Goal: Information Seeking & Learning: Learn about a topic

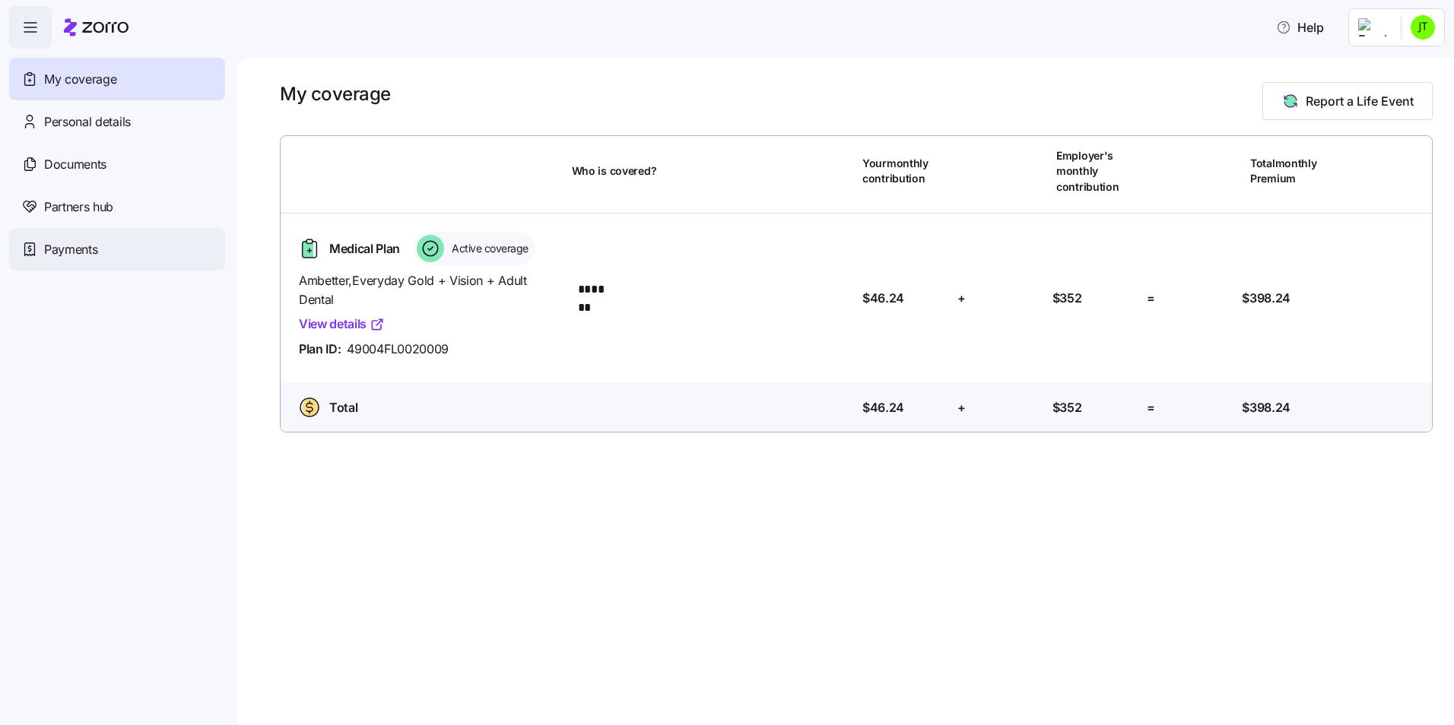
click at [123, 259] on div "Payments" at bounding box center [117, 249] width 216 height 43
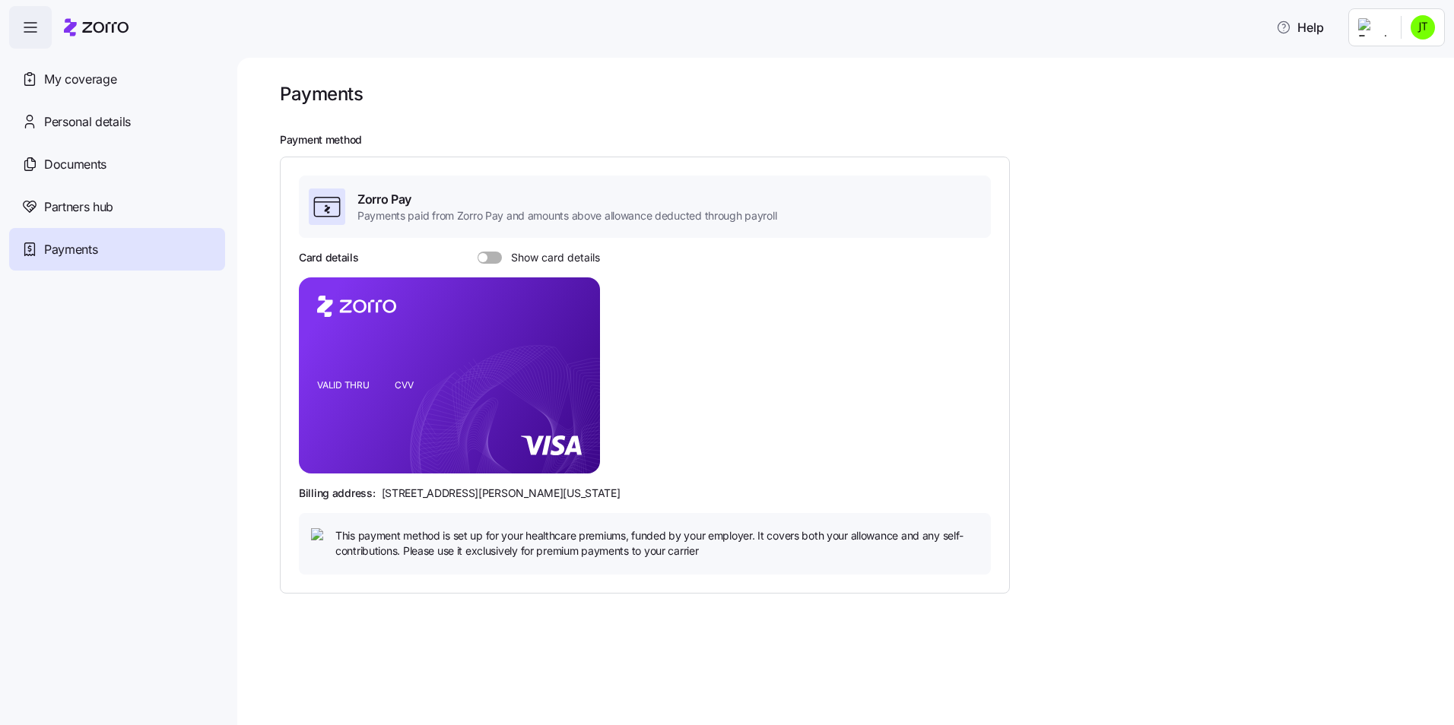
click at [490, 252] on span at bounding box center [494, 258] width 15 height 12
click at [477, 252] on input "Show card details" at bounding box center [477, 252] width 0 height 0
click at [490, 252] on span at bounding box center [484, 258] width 15 height 12
click at [477, 252] on input "Show card details" at bounding box center [477, 252] width 0 height 0
click at [490, 252] on span at bounding box center [494, 258] width 15 height 12
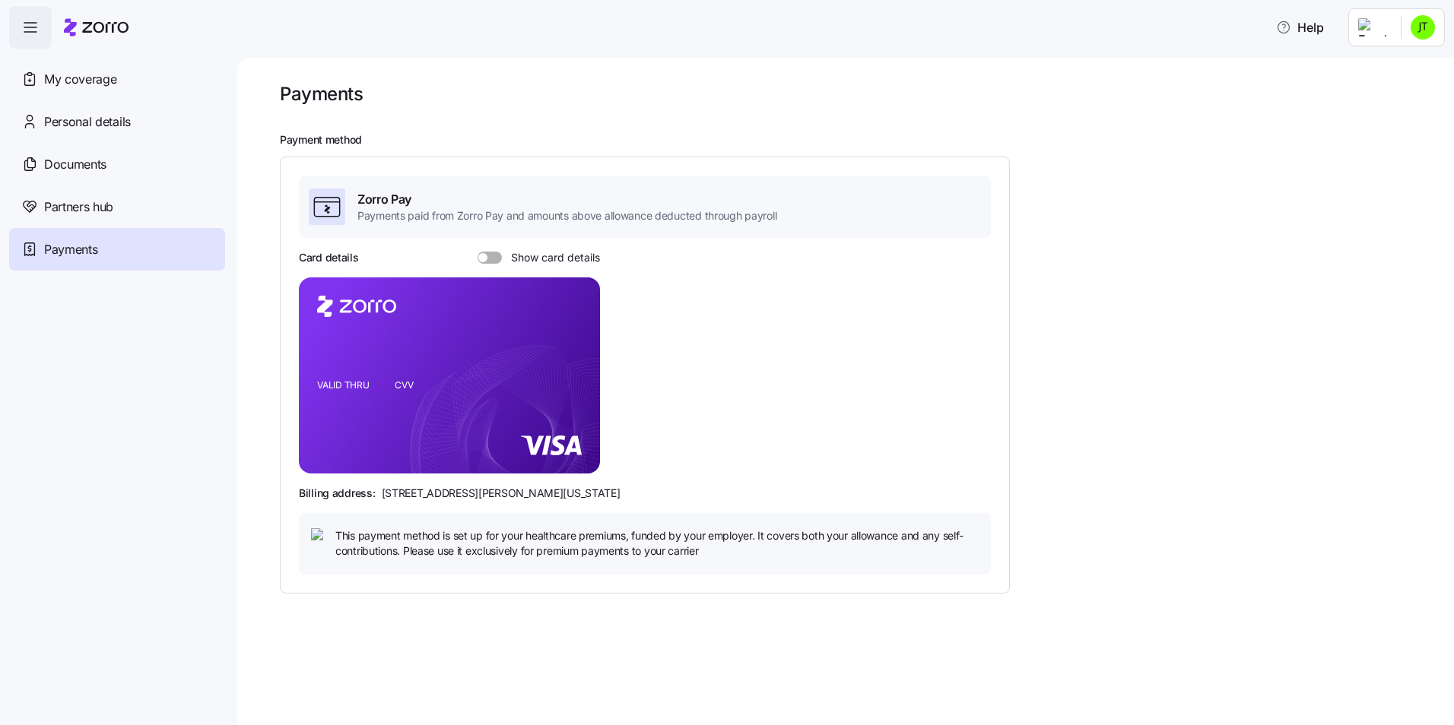
click at [477, 252] on input "Show card details" at bounding box center [477, 252] width 0 height 0
click at [490, 252] on span at bounding box center [484, 258] width 15 height 12
click at [477, 252] on input "Show card details" at bounding box center [477, 252] width 0 height 0
click at [490, 252] on span at bounding box center [494, 258] width 15 height 12
click at [477, 252] on input "Show card details" at bounding box center [477, 252] width 0 height 0
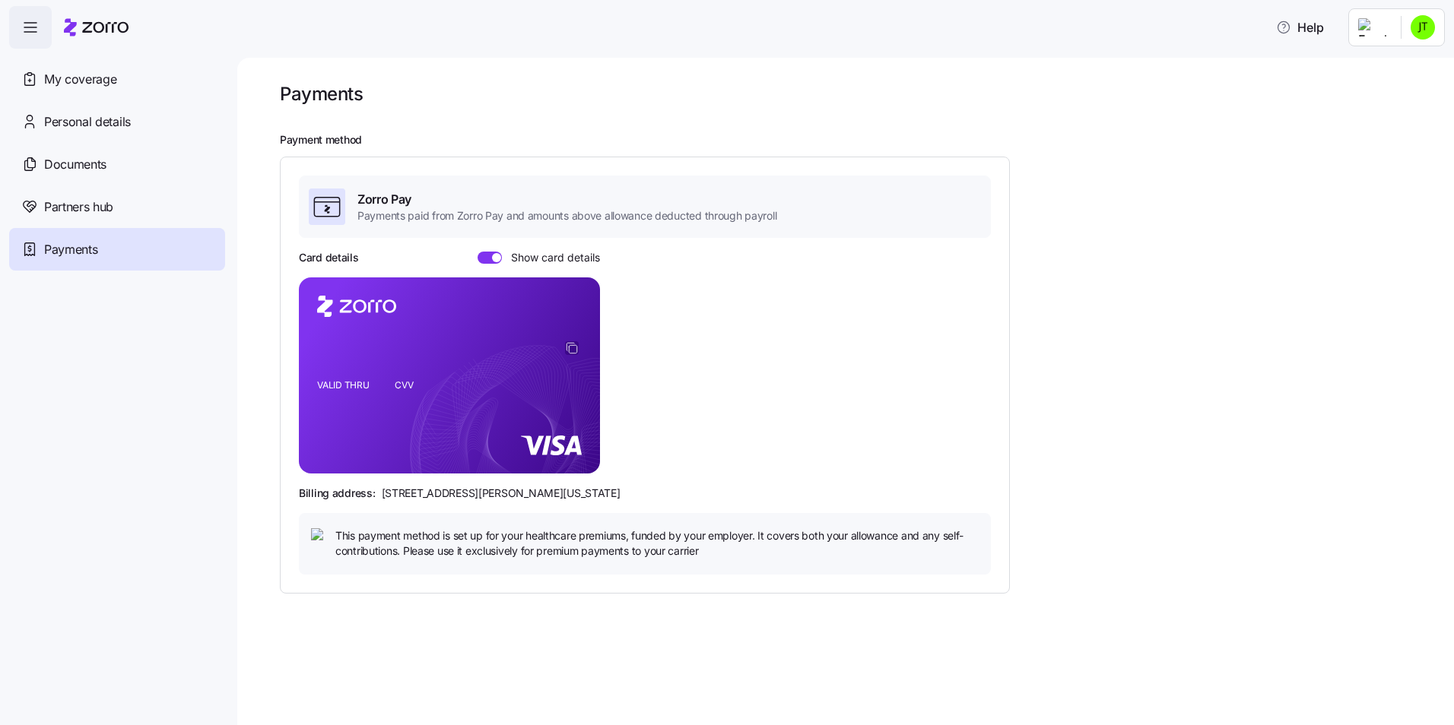
click at [574, 344] on icon "copy-to-clipboard" at bounding box center [572, 348] width 14 height 14
click at [570, 348] on icon "copy-to-clipboard" at bounding box center [572, 348] width 14 height 14
click at [135, 204] on div "Partners hub" at bounding box center [117, 206] width 216 height 43
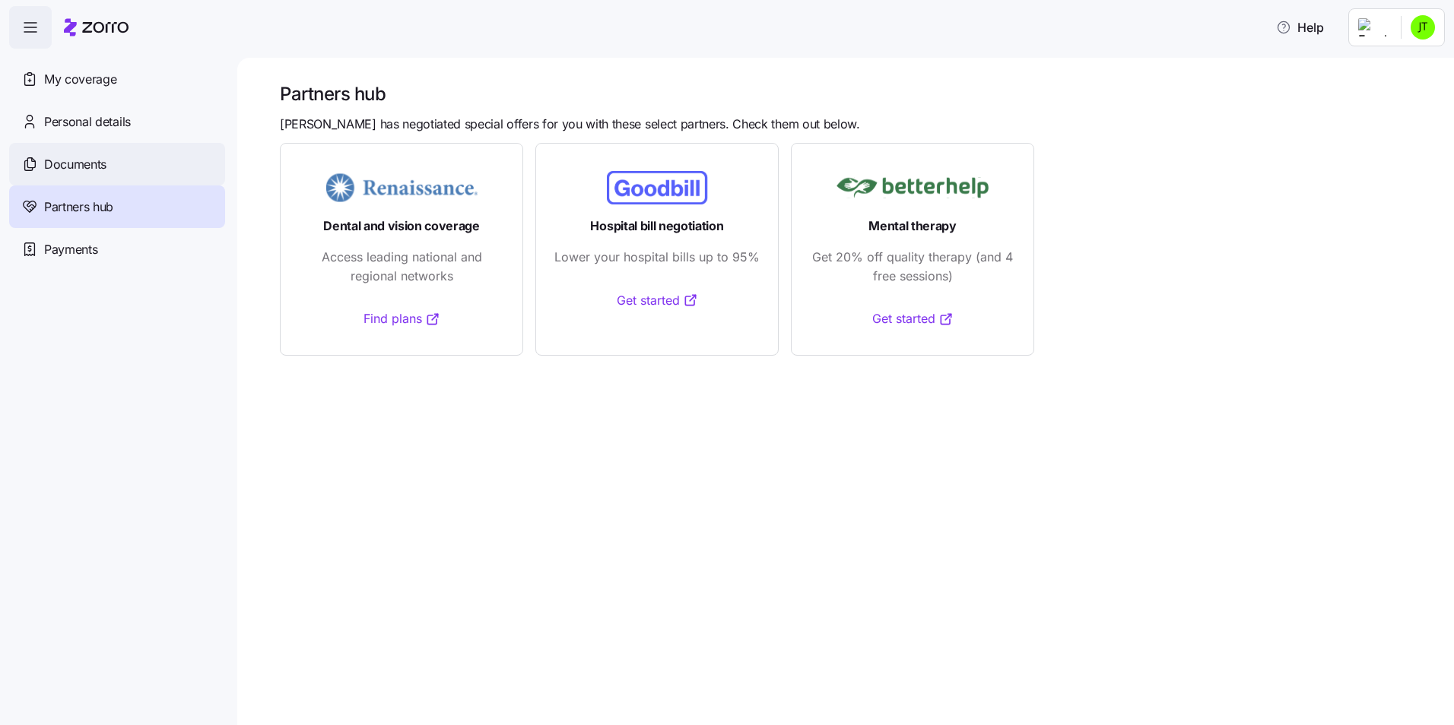
click at [121, 170] on div "Documents" at bounding box center [117, 164] width 216 height 43
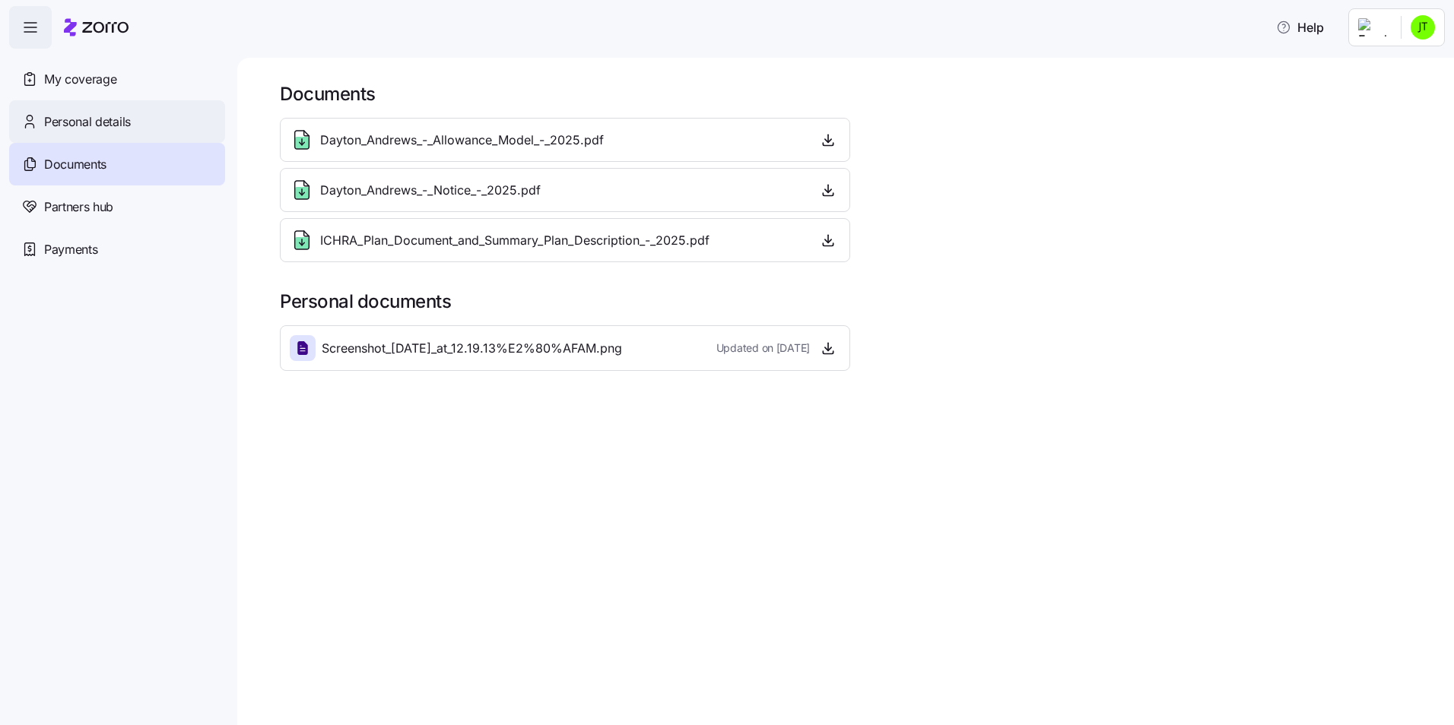
click at [117, 104] on div "Personal details" at bounding box center [117, 121] width 216 height 43
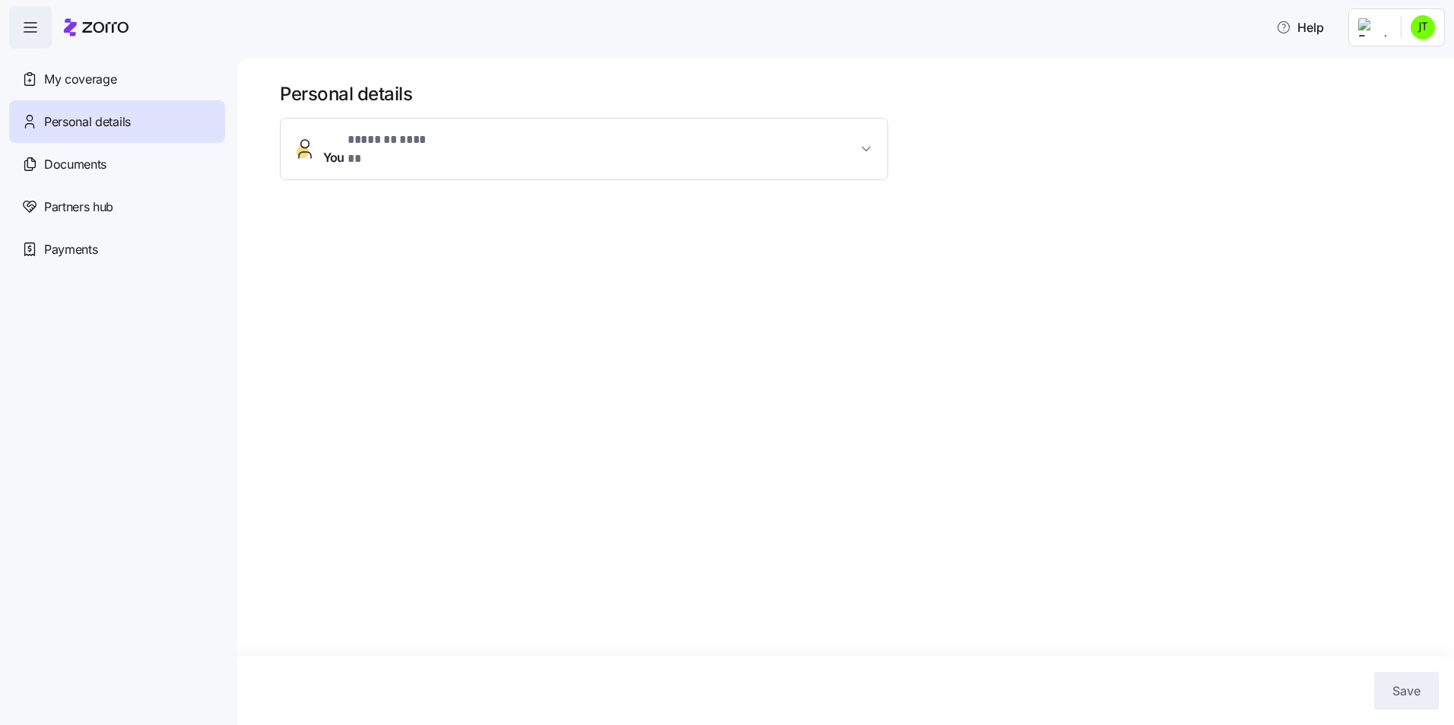
click at [135, 101] on div "Personal details" at bounding box center [117, 121] width 216 height 43
click at [135, 90] on div "My coverage" at bounding box center [117, 79] width 216 height 43
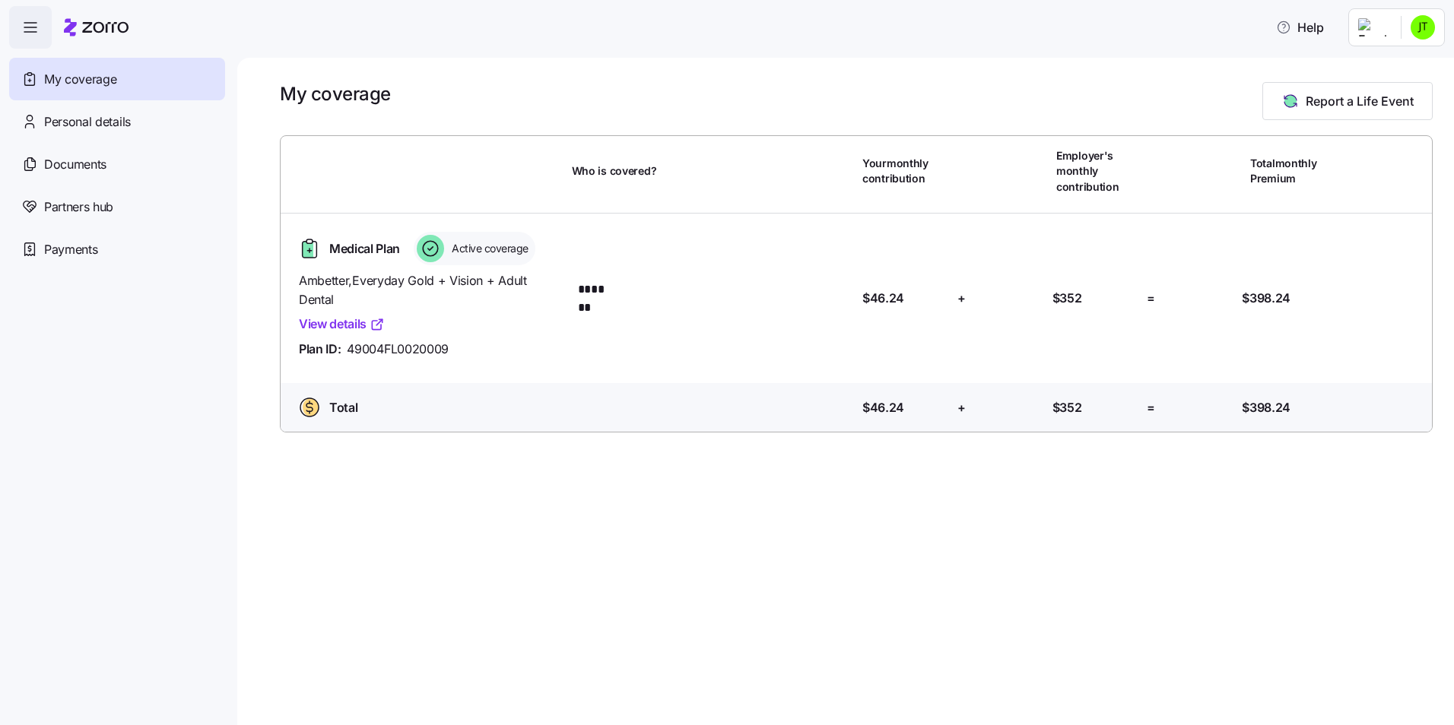
click at [40, 27] on span "button" at bounding box center [30, 27] width 41 height 41
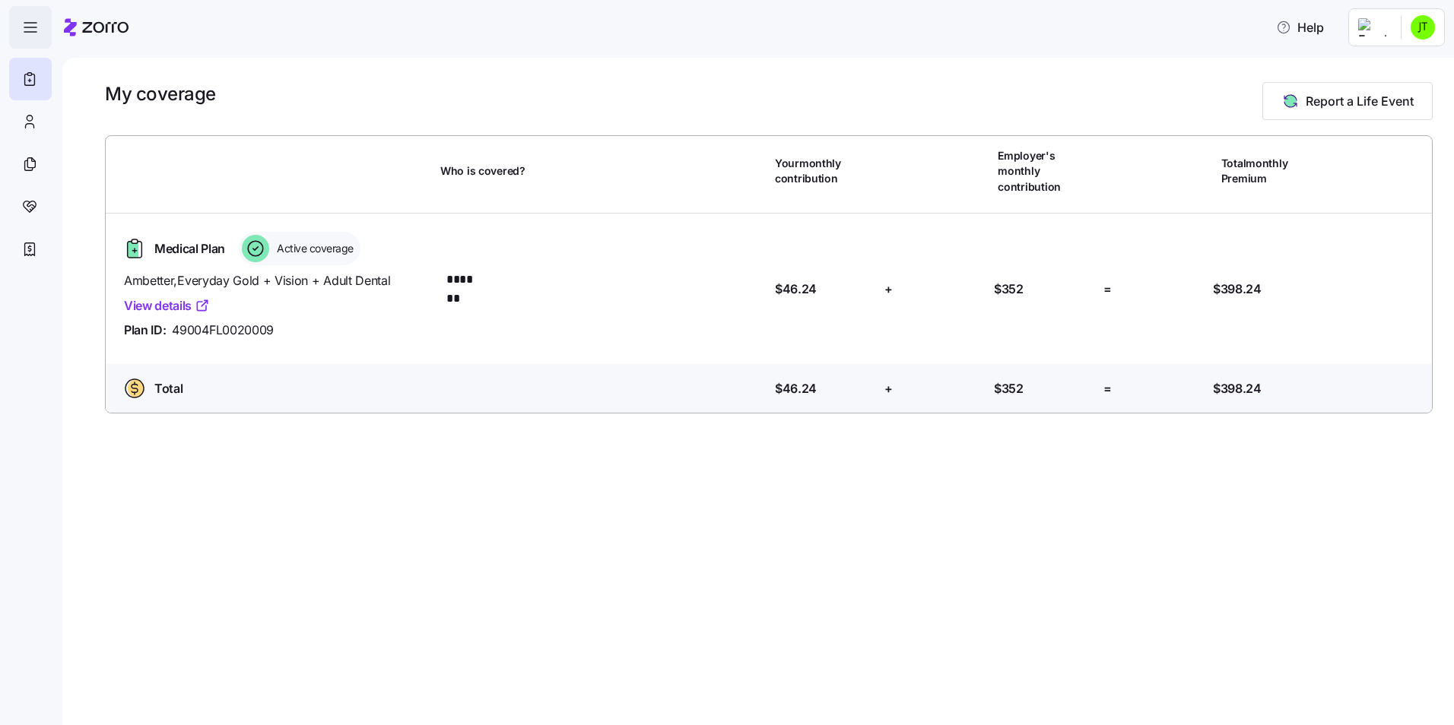
click at [40, 27] on span "button" at bounding box center [30, 27] width 41 height 41
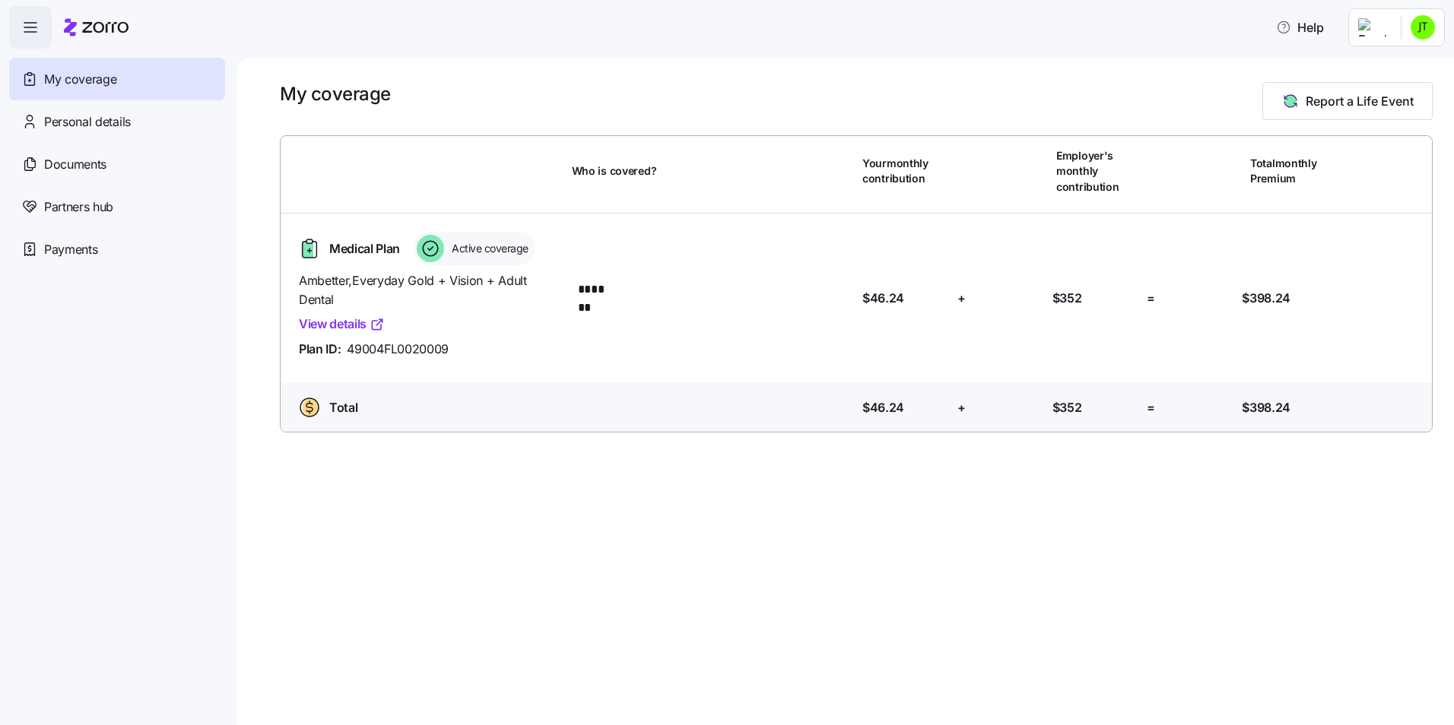
click at [40, 27] on span "button" at bounding box center [30, 27] width 41 height 41
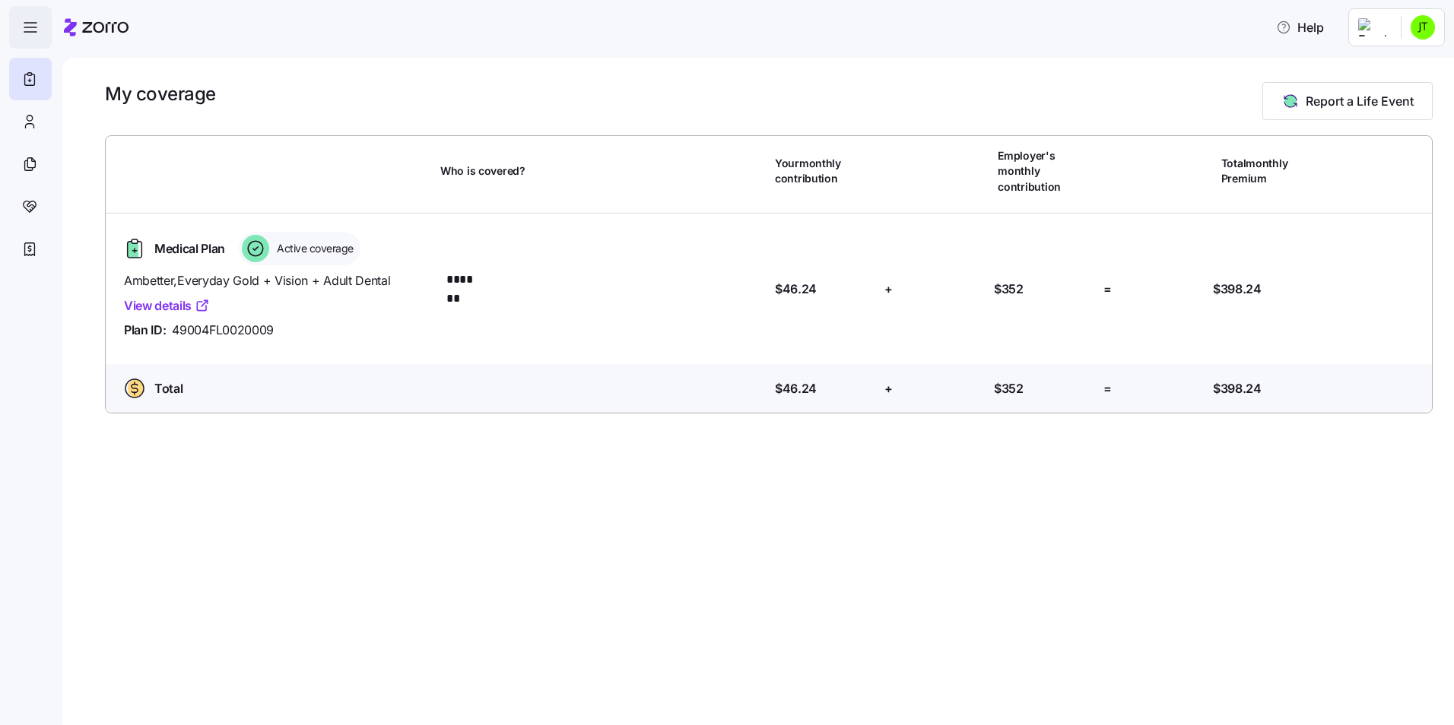
click at [49, 33] on span "button" at bounding box center [30, 27] width 41 height 41
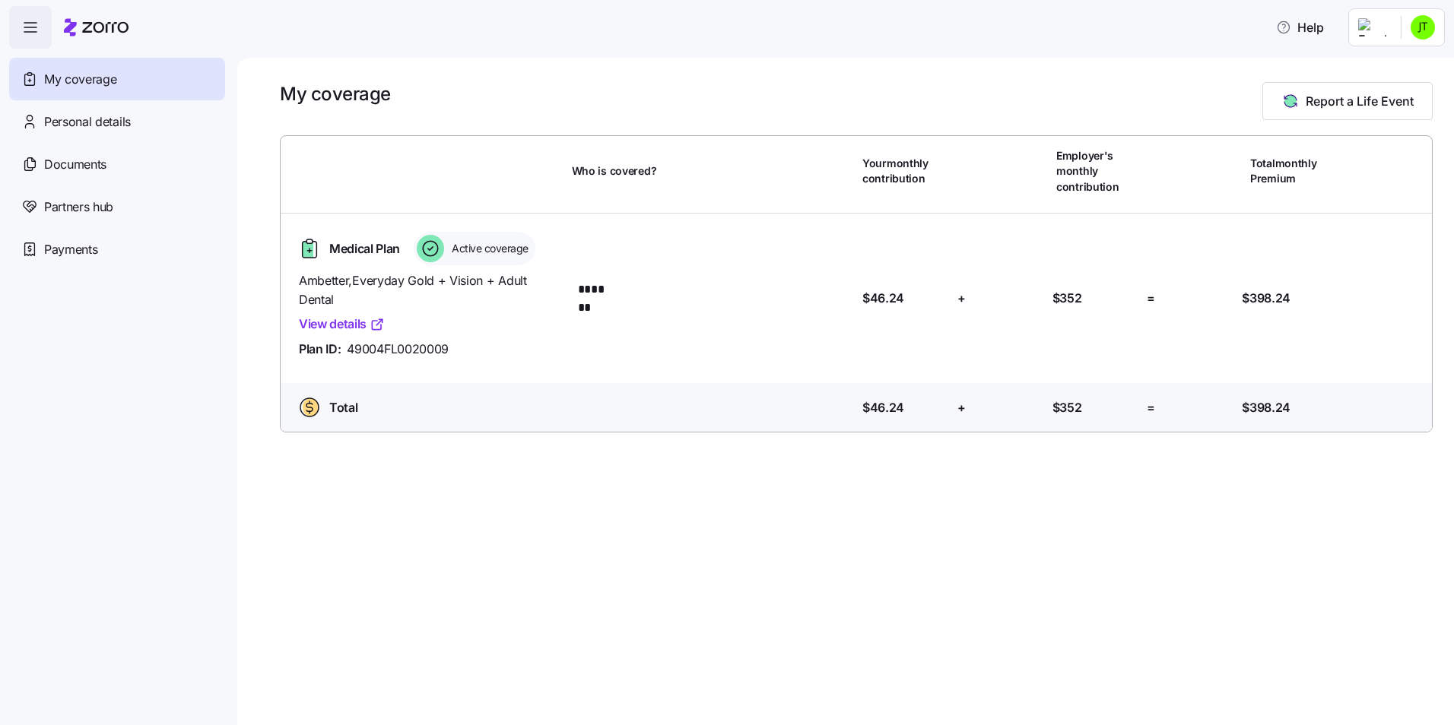
click at [49, 32] on span "button" at bounding box center [30, 27] width 41 height 41
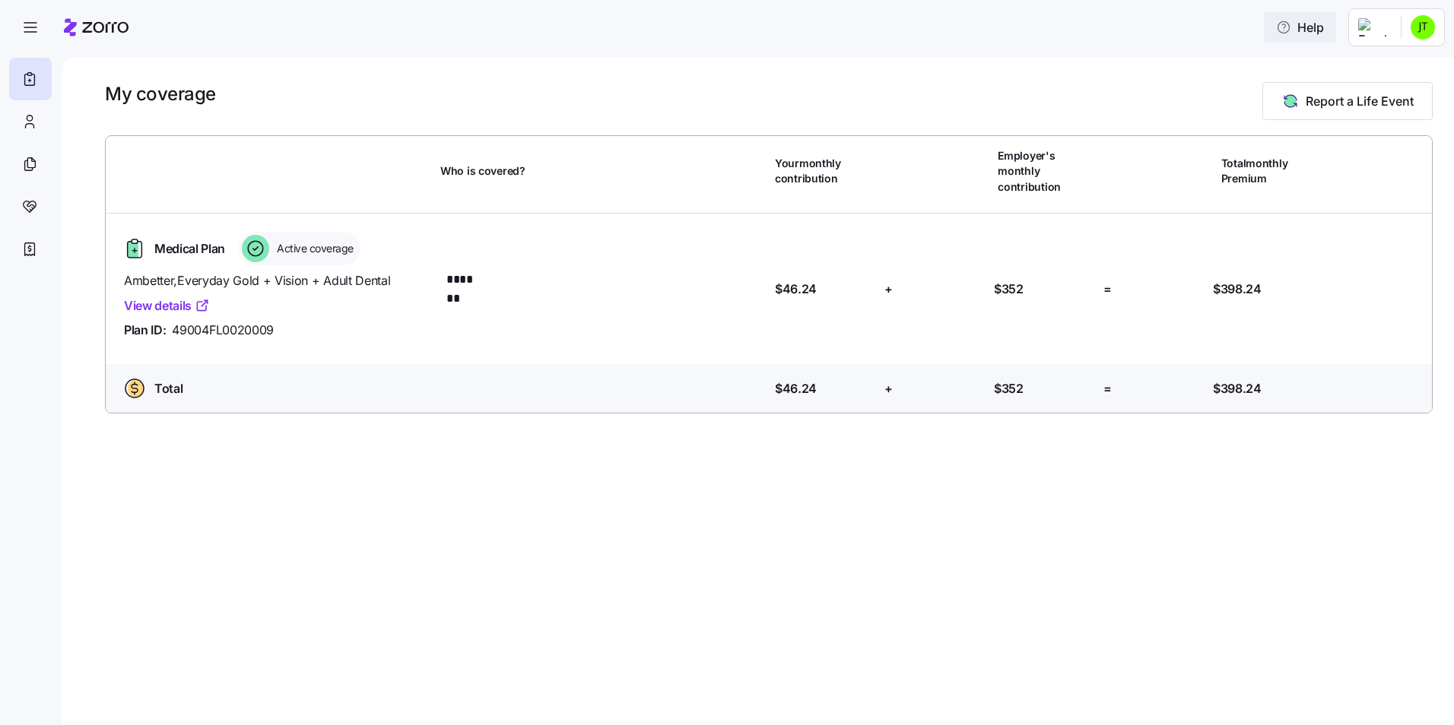
click at [1278, 29] on icon "button" at bounding box center [1283, 27] width 15 height 15
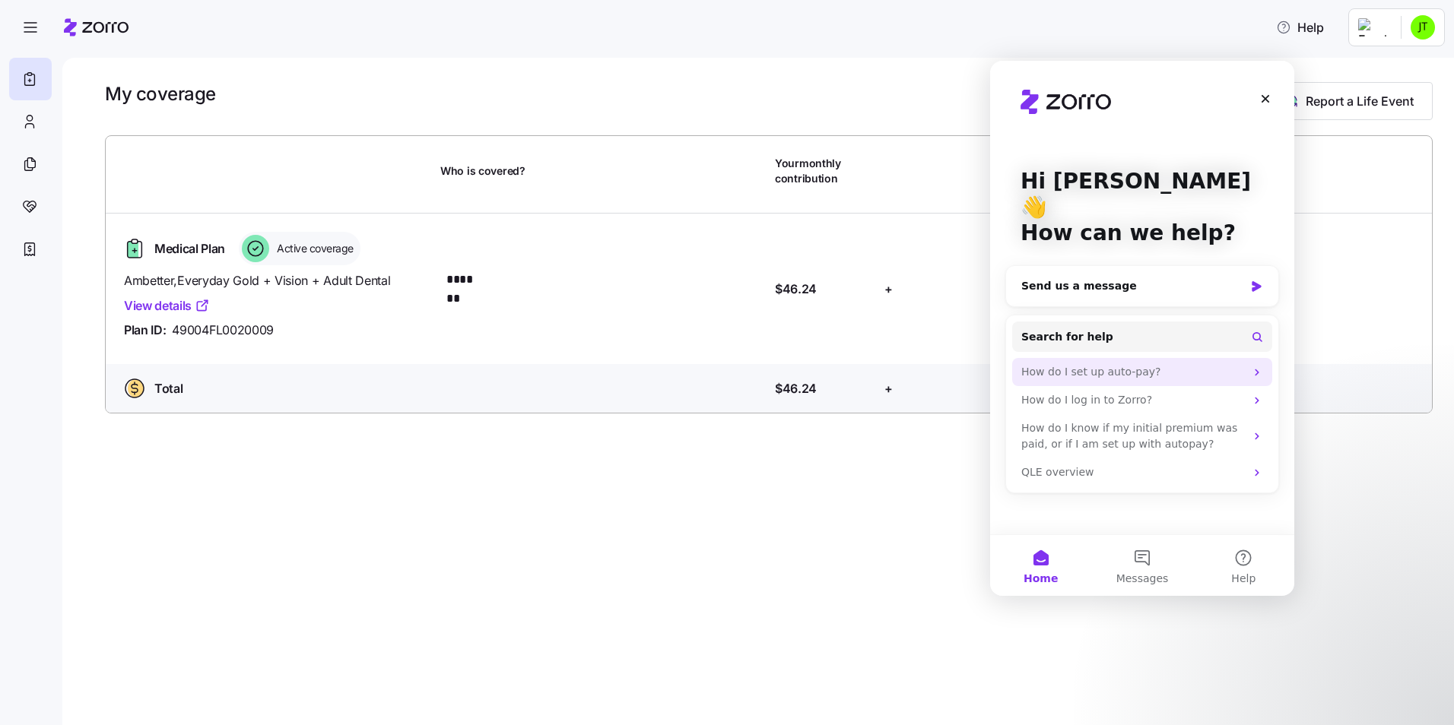
click at [1146, 364] on div "How do I set up auto-pay?" at bounding box center [1133, 372] width 224 height 16
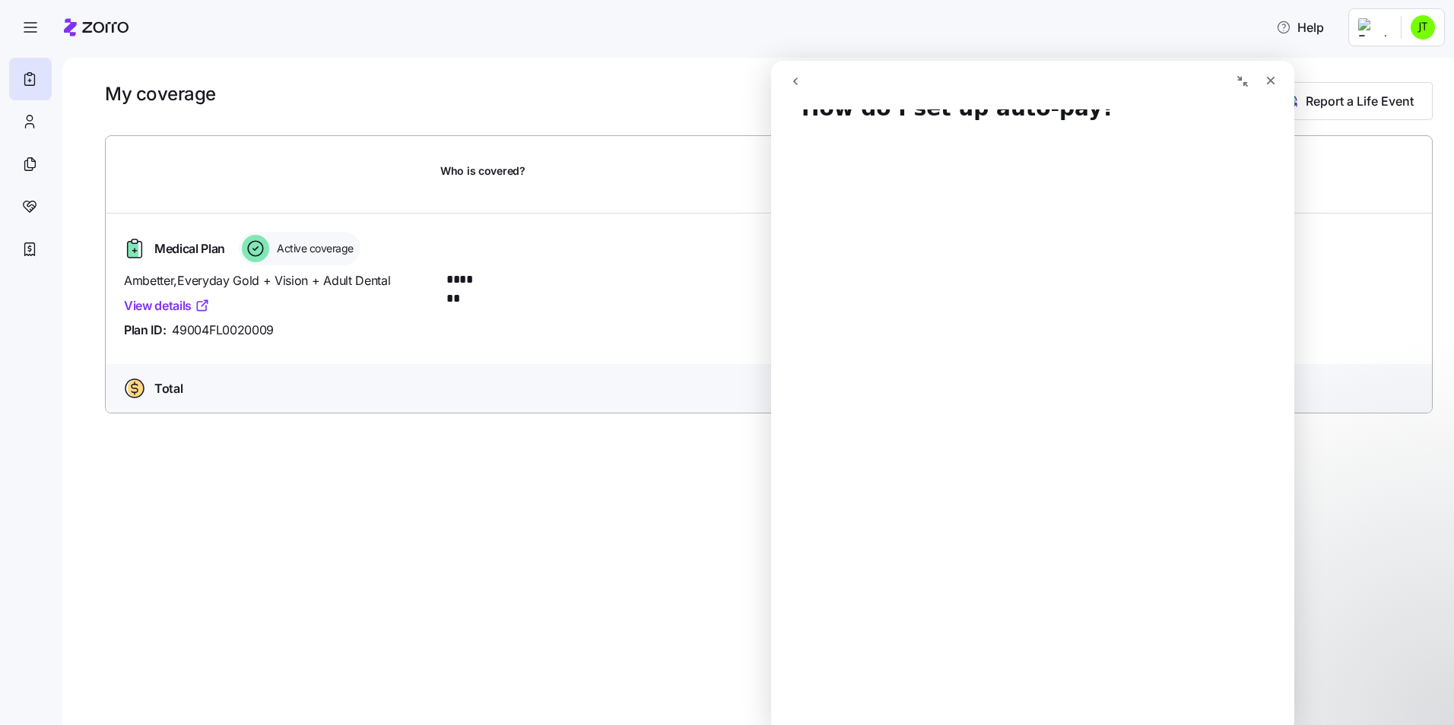
scroll to position [2, 0]
drag, startPoint x: 191, startPoint y: 449, endPoint x: 185, endPoint y: 436, distance: 13.3
click at [191, 446] on div "My coverage Report a Life Event Who is covered? Your monthly contribution Emplo…" at bounding box center [757, 391] width 1391 height 667
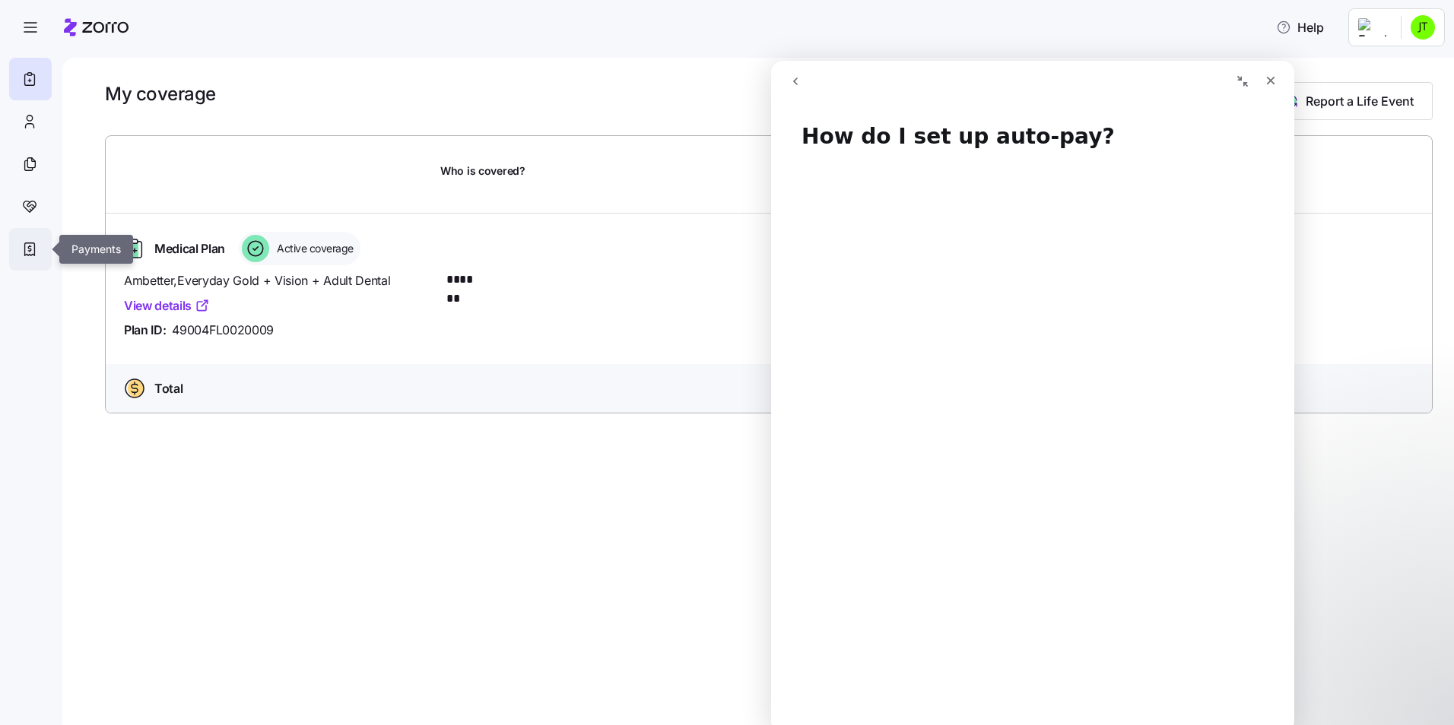
click at [29, 236] on div at bounding box center [30, 249] width 43 height 43
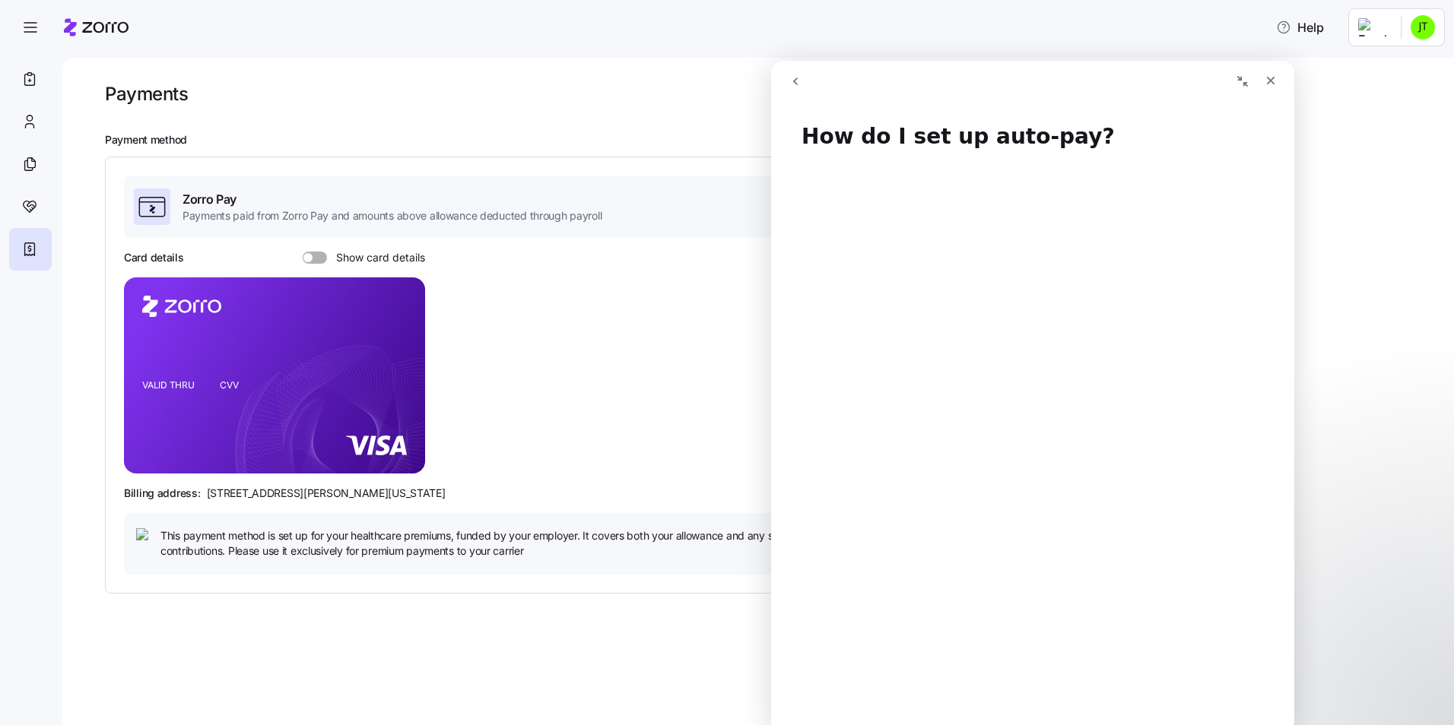
click at [509, 126] on div at bounding box center [768, 119] width 1327 height 27
drag, startPoint x: 1006, startPoint y: 73, endPoint x: 1057, endPoint y: 73, distance: 50.9
click at [1012, 73] on div "Intercom messenger" at bounding box center [905, 81] width 249 height 29
click at [791, 85] on icon "go back" at bounding box center [795, 81] width 12 height 12
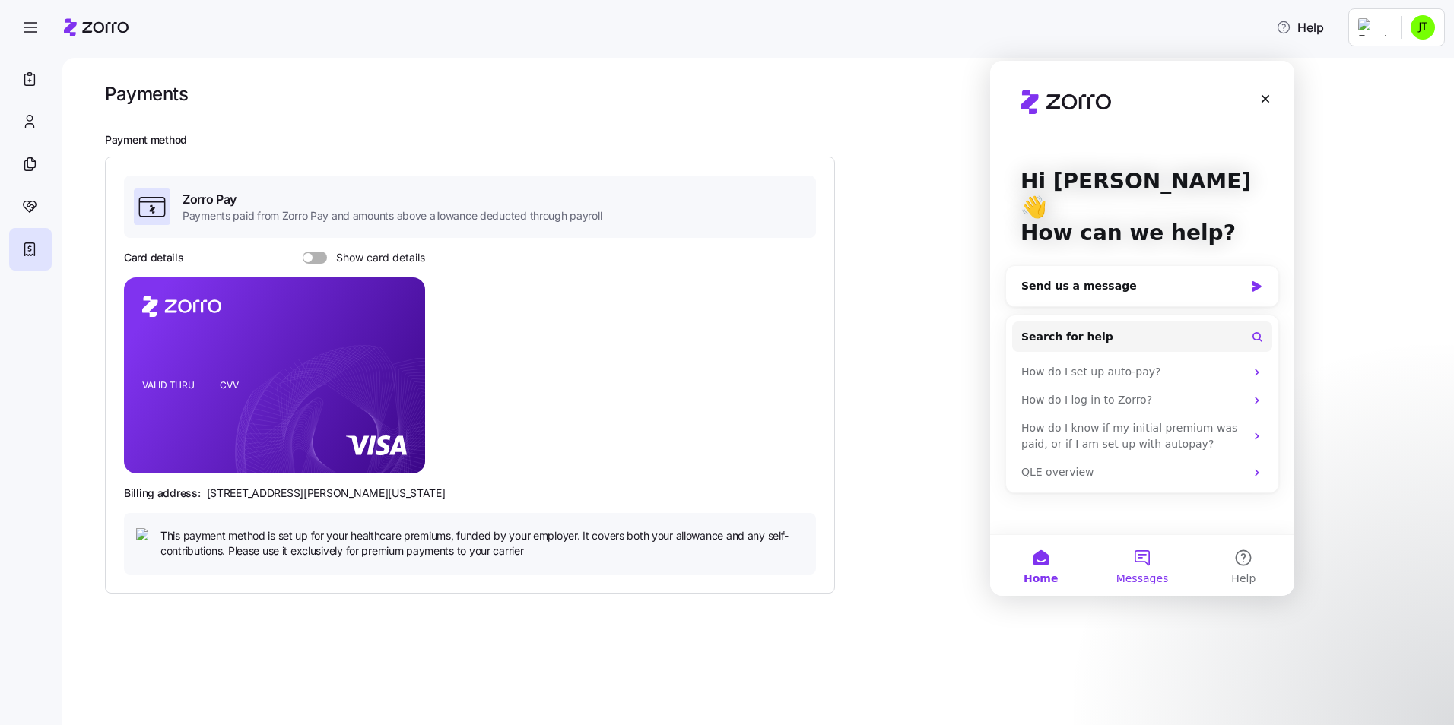
click at [1136, 566] on button "Messages" at bounding box center [1141, 565] width 101 height 61
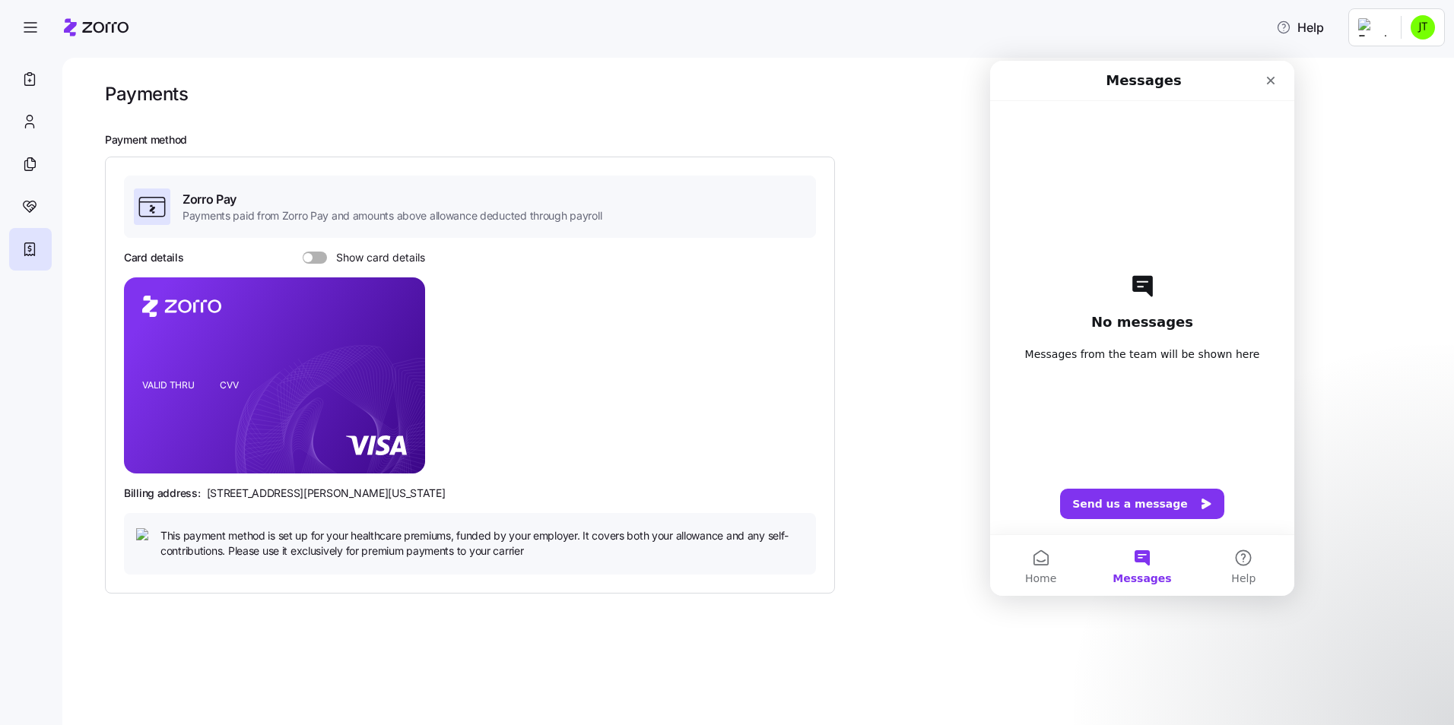
drag, startPoint x: 511, startPoint y: 106, endPoint x: 415, endPoint y: 147, distance: 104.2
click at [510, 106] on div at bounding box center [768, 119] width 1327 height 27
drag, startPoint x: 25, startPoint y: 230, endPoint x: 28, endPoint y: 211, distance: 18.5
click at [25, 227] on div at bounding box center [29, 164] width 41 height 213
click at [39, 74] on div at bounding box center [30, 79] width 43 height 43
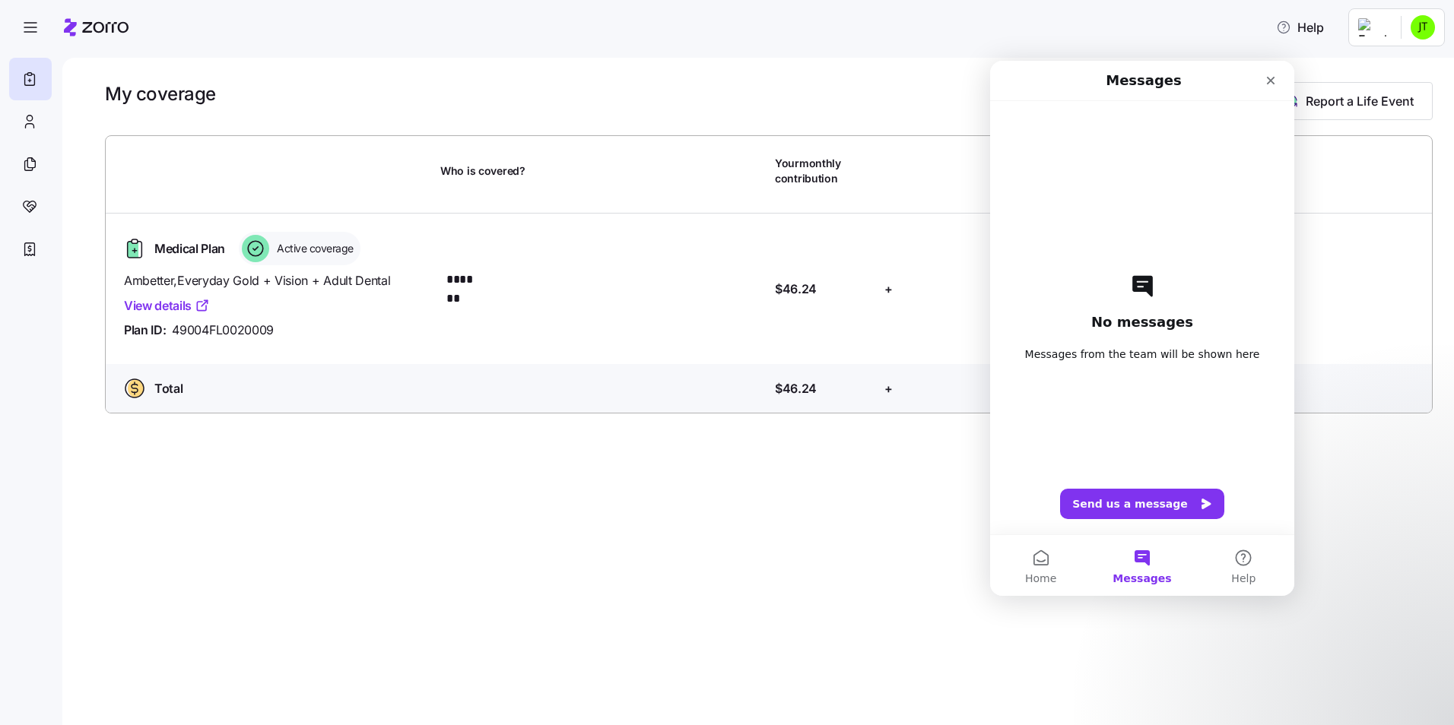
click at [165, 271] on span "Ambetter , Everyday Gold + Vision + Adult Dental" at bounding box center [276, 280] width 304 height 19
click at [164, 271] on span "Ambetter , Everyday Gold + Vision + Adult Dental" at bounding box center [276, 280] width 304 height 19
drag, startPoint x: 164, startPoint y: 266, endPoint x: 170, endPoint y: 292, distance: 26.4
click at [170, 296] on link "View details" at bounding box center [167, 305] width 86 height 19
click at [1275, 75] on icon "Close" at bounding box center [1270, 81] width 12 height 12
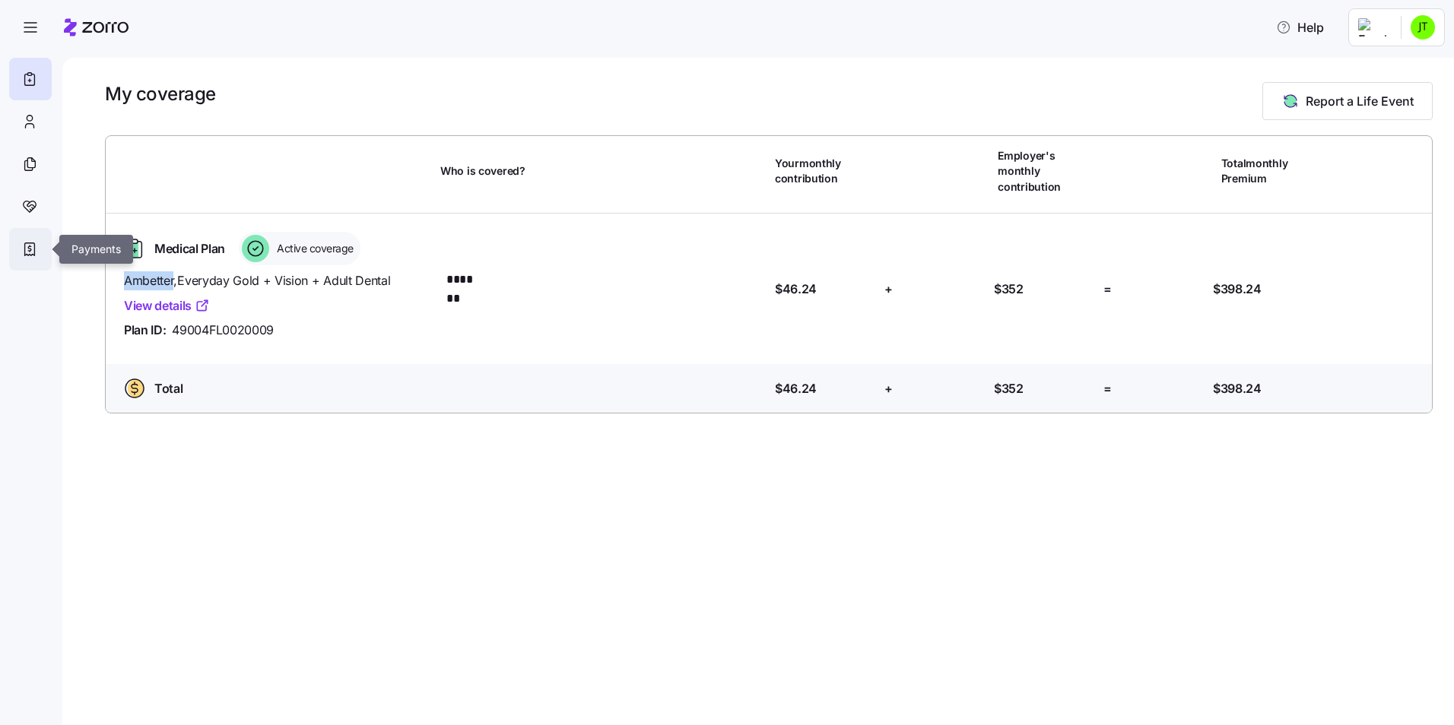
click at [21, 236] on div at bounding box center [30, 249] width 43 height 43
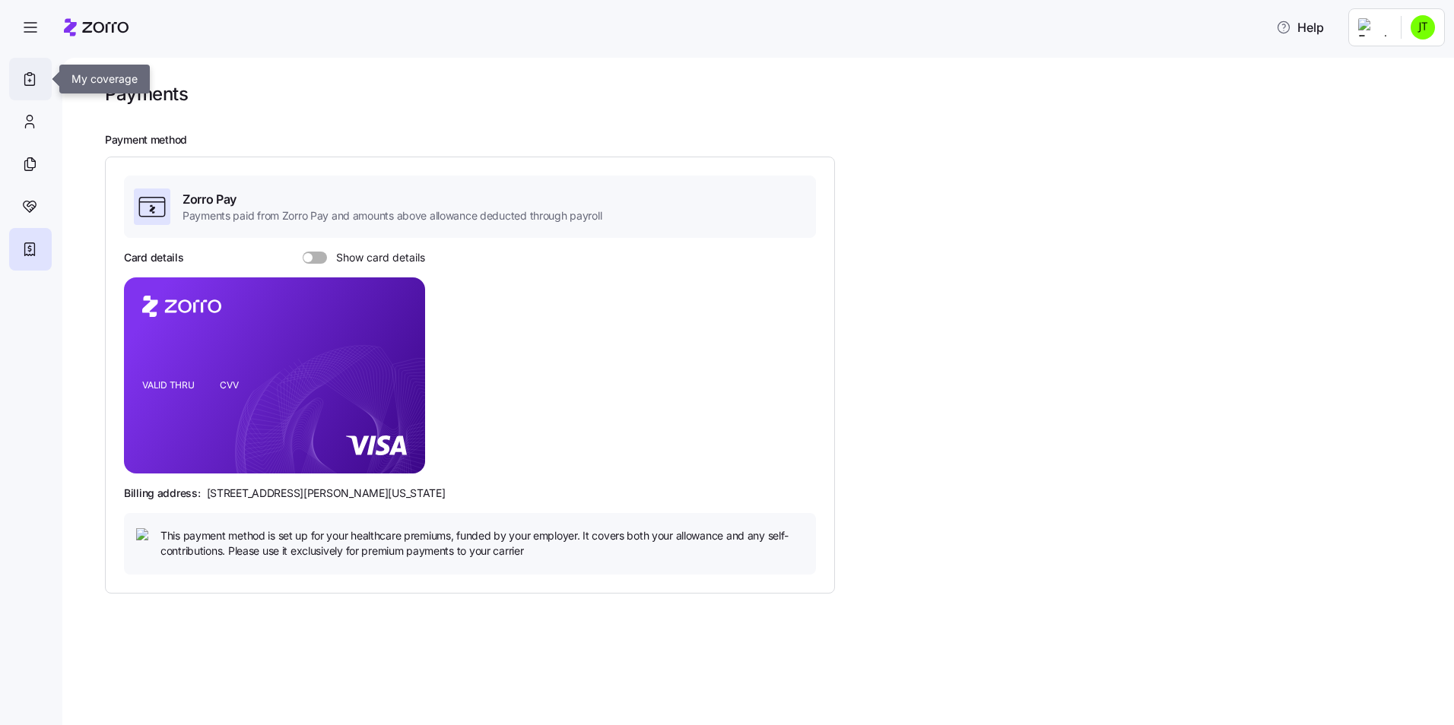
click at [23, 78] on icon at bounding box center [29, 79] width 17 height 18
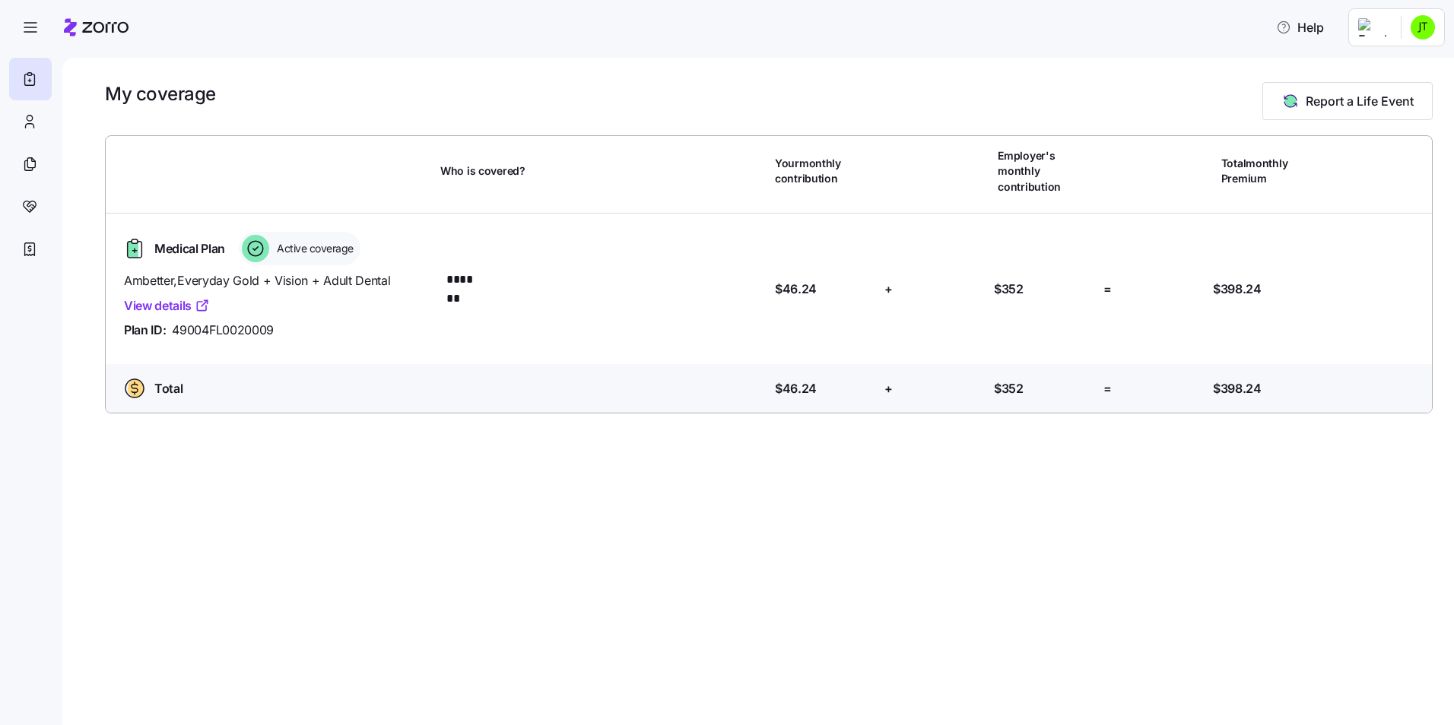
click at [167, 296] on link "View details" at bounding box center [167, 305] width 86 height 19
